Goal: Find specific page/section: Find specific page/section

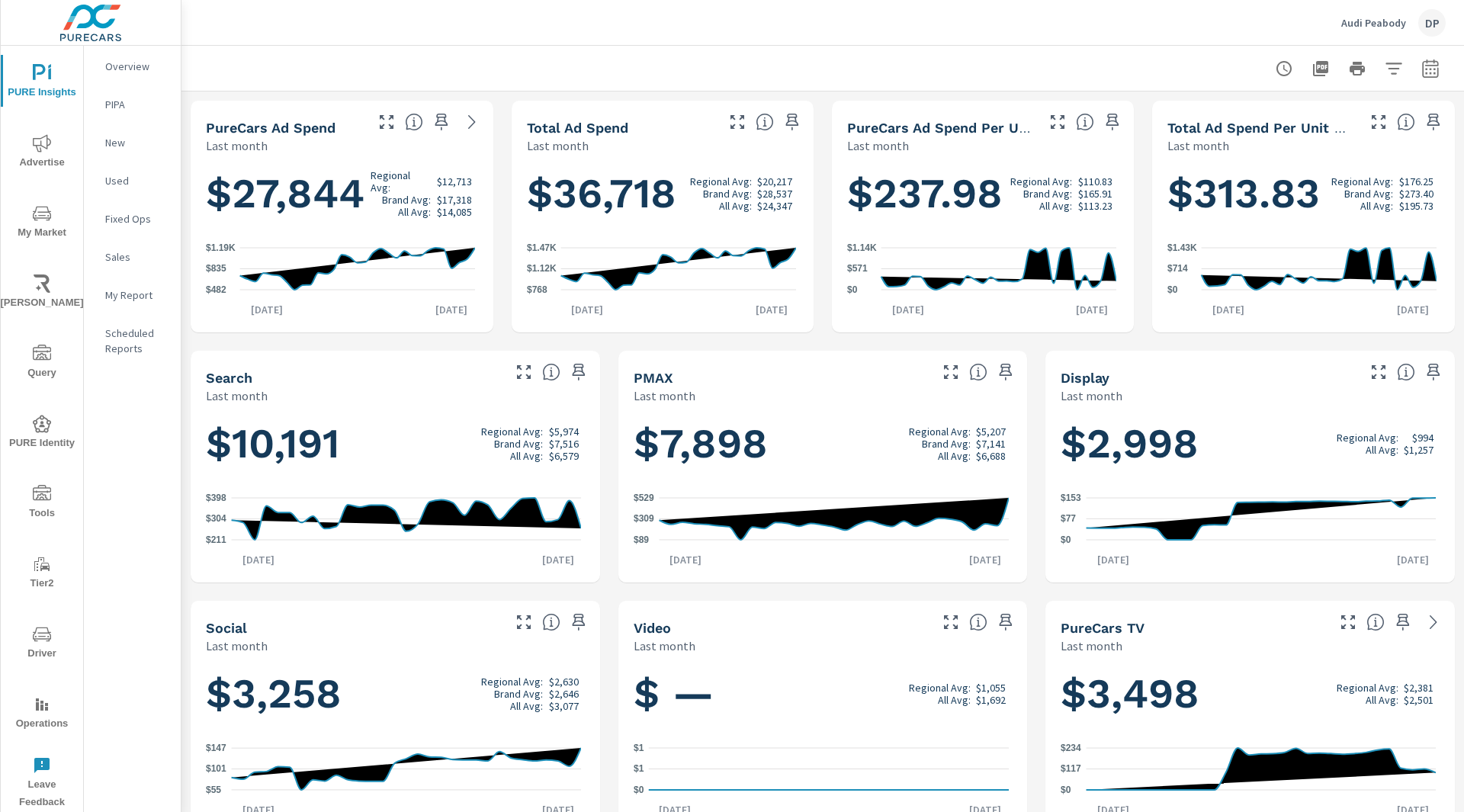
scroll to position [530, 0]
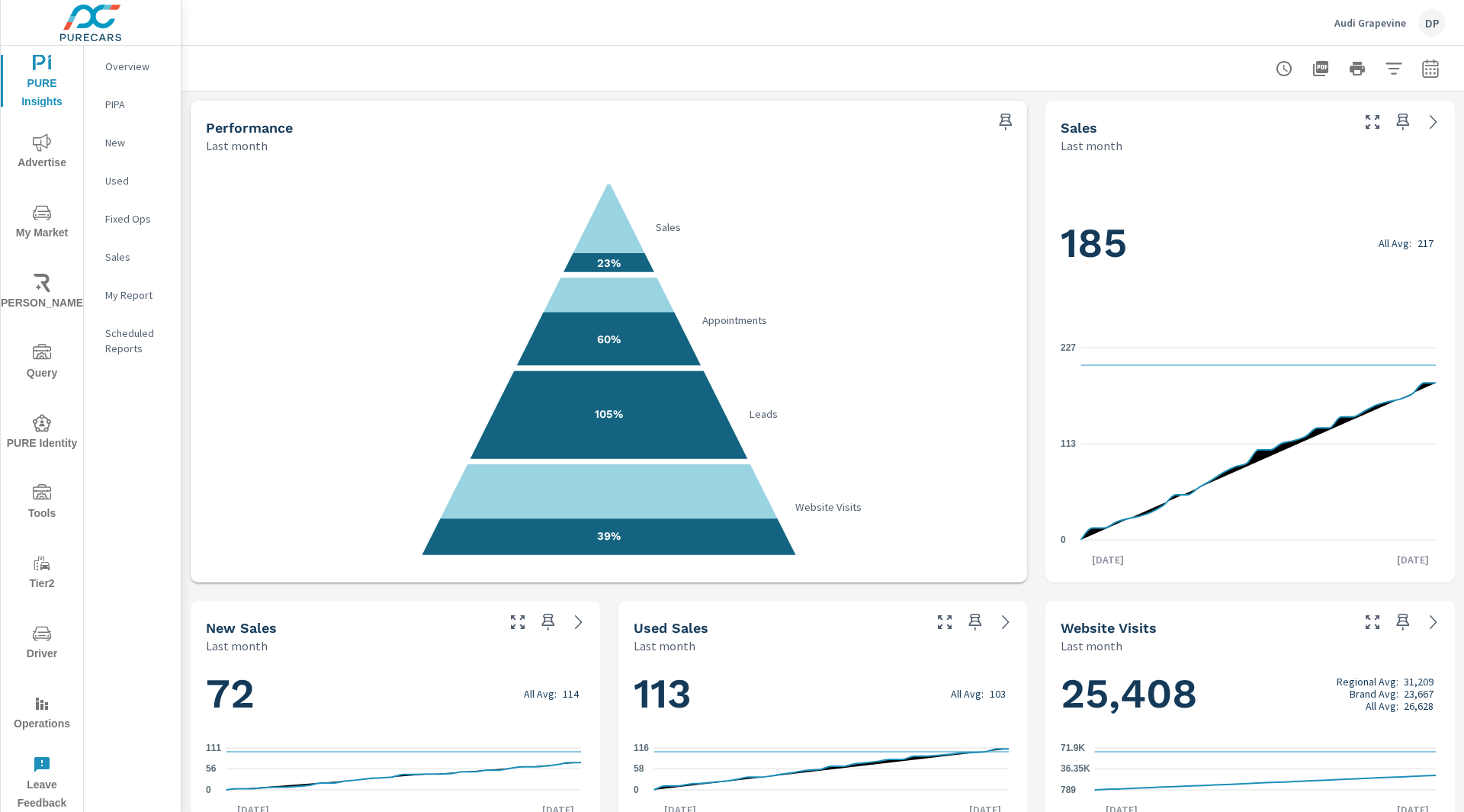
click at [1022, 81] on div at bounding box center [822, 68] width 1246 height 45
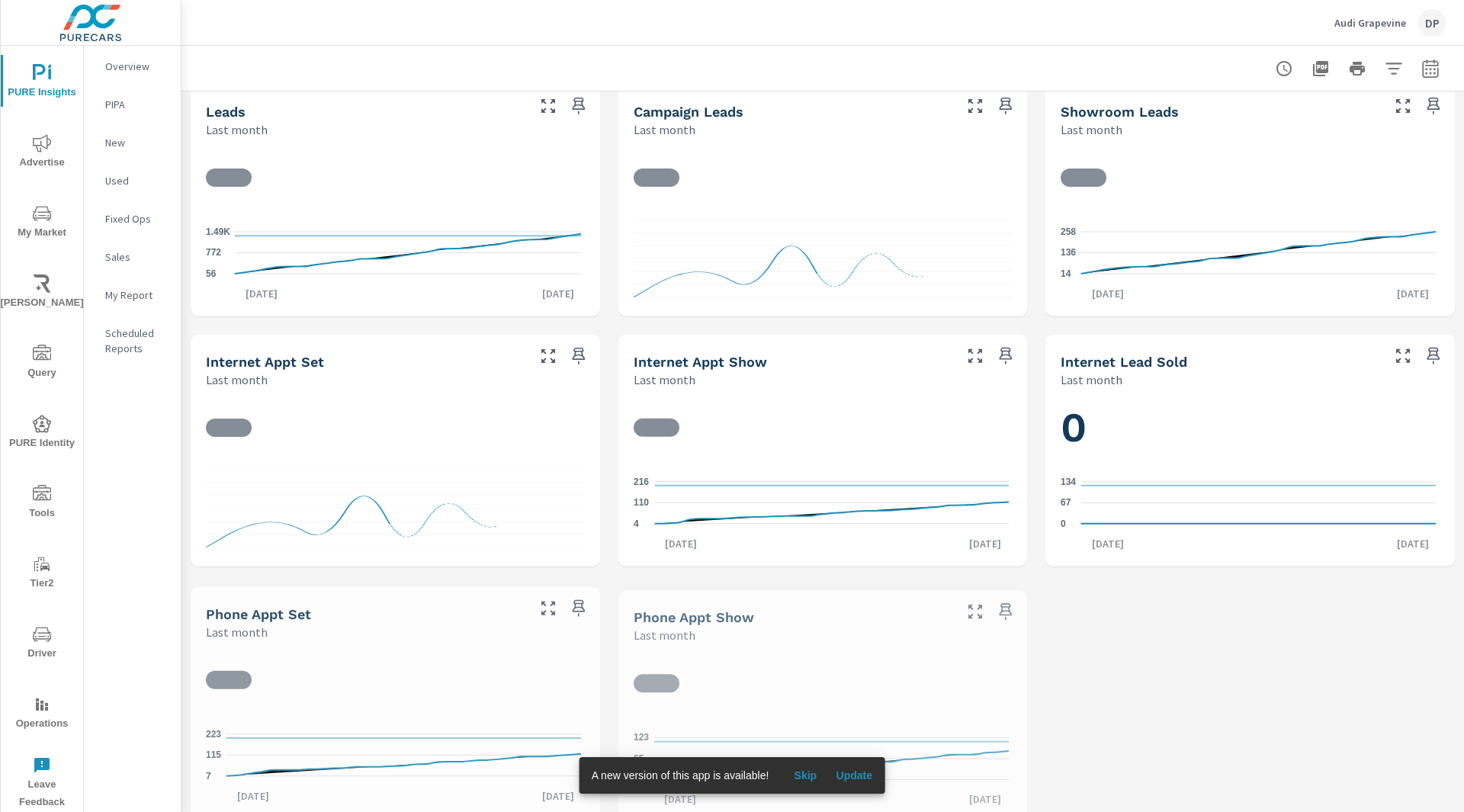
scroll to position [780, 0]
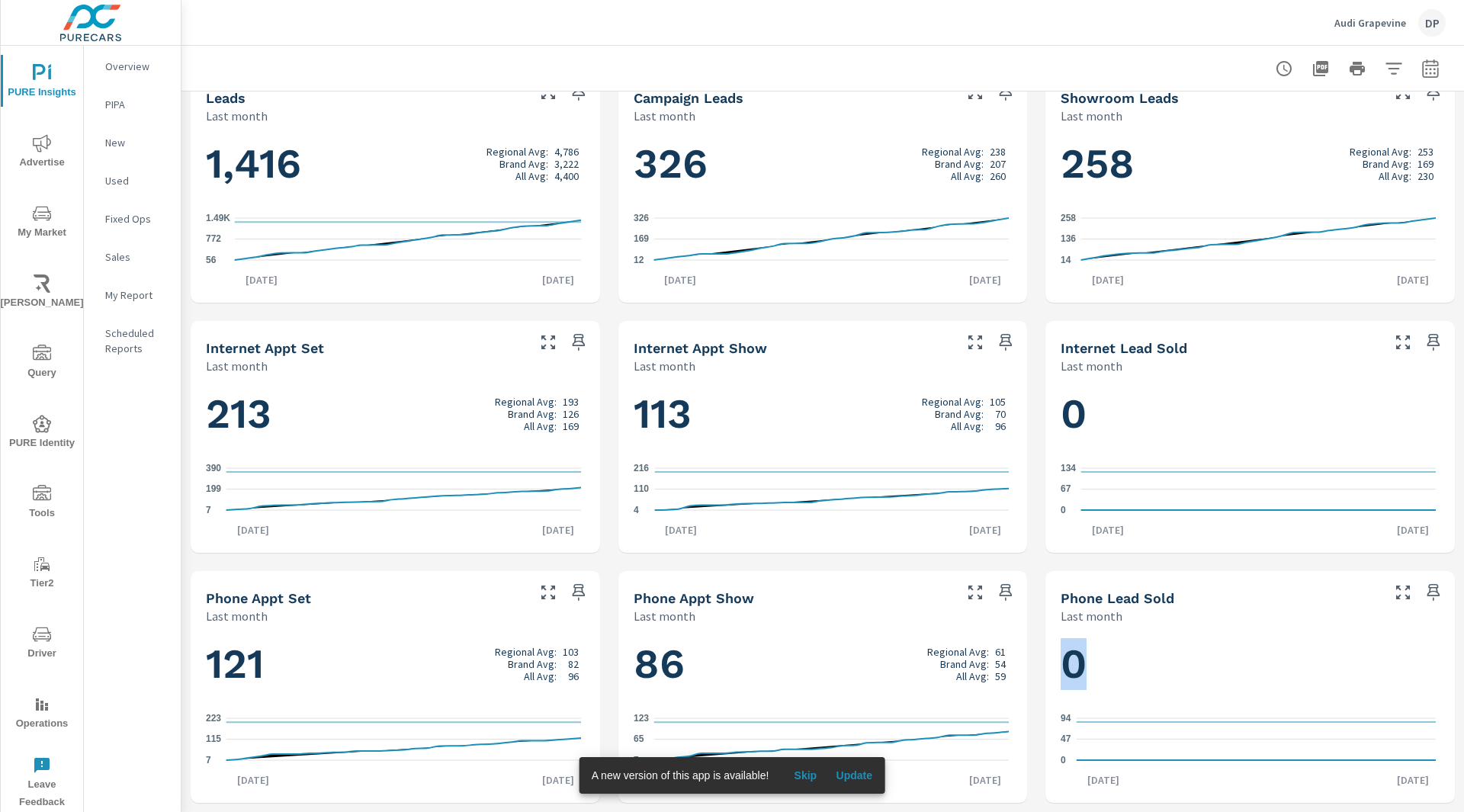
drag, startPoint x: 1061, startPoint y: 676, endPoint x: 1087, endPoint y: 672, distance: 26.3
click at [1087, 672] on h1 "0" at bounding box center [1250, 664] width 379 height 52
drag, startPoint x: 1060, startPoint y: 418, endPoint x: 1077, endPoint y: 418, distance: 17.0
click at [1077, 418] on h1 "0" at bounding box center [1250, 414] width 379 height 52
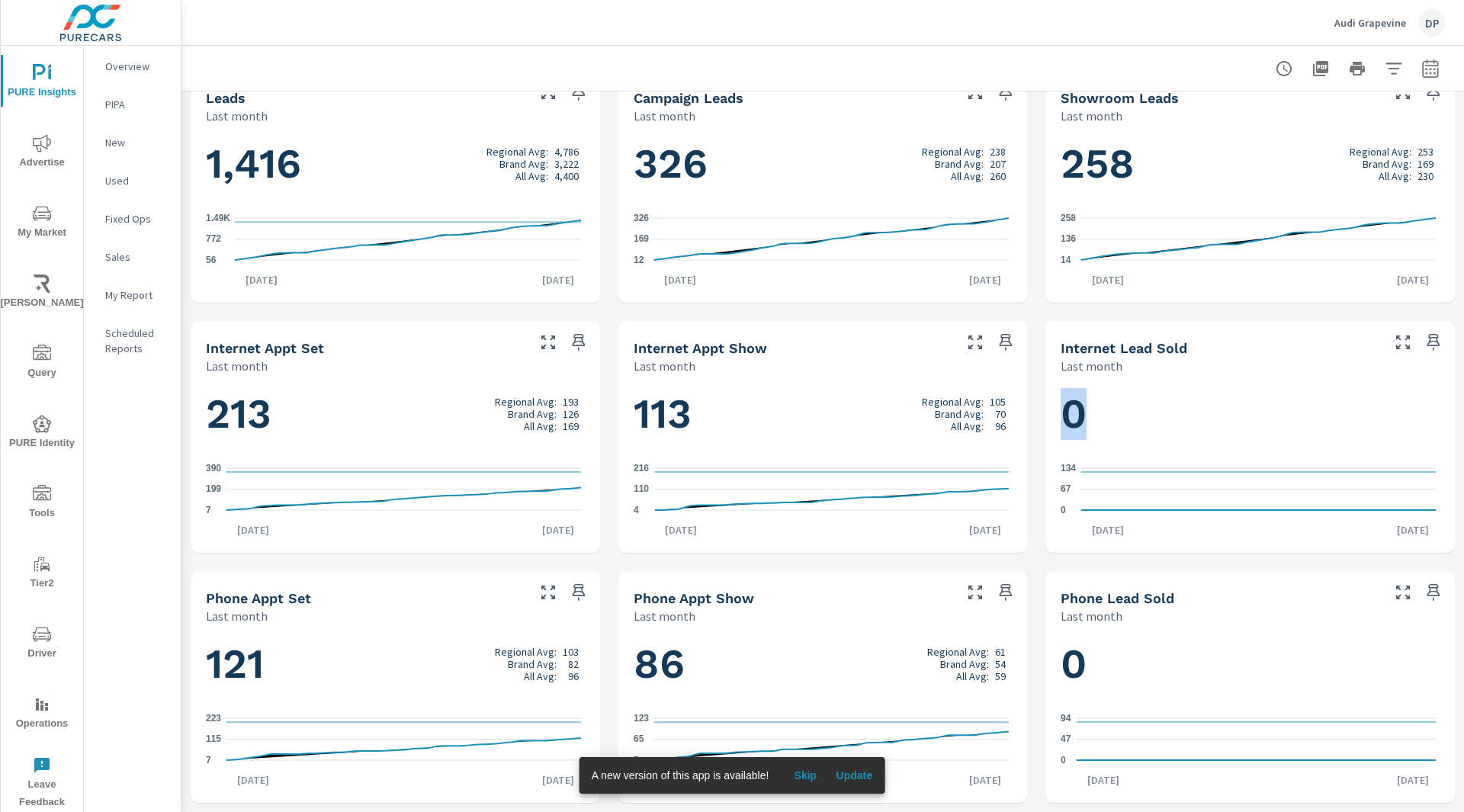
click at [1077, 418] on h1 "0" at bounding box center [1250, 414] width 379 height 52
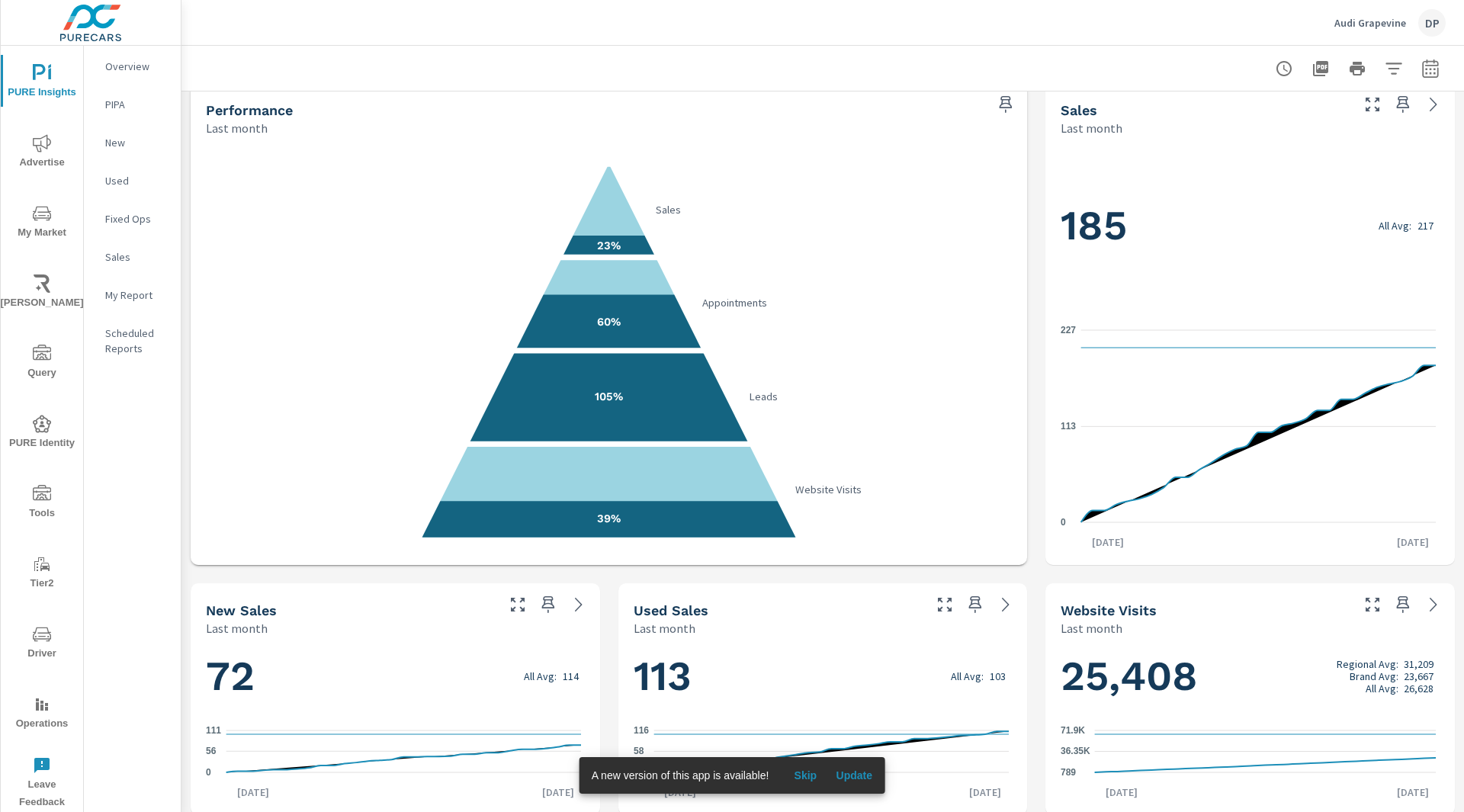
scroll to position [17, 0]
